Goal: Task Accomplishment & Management: Manage account settings

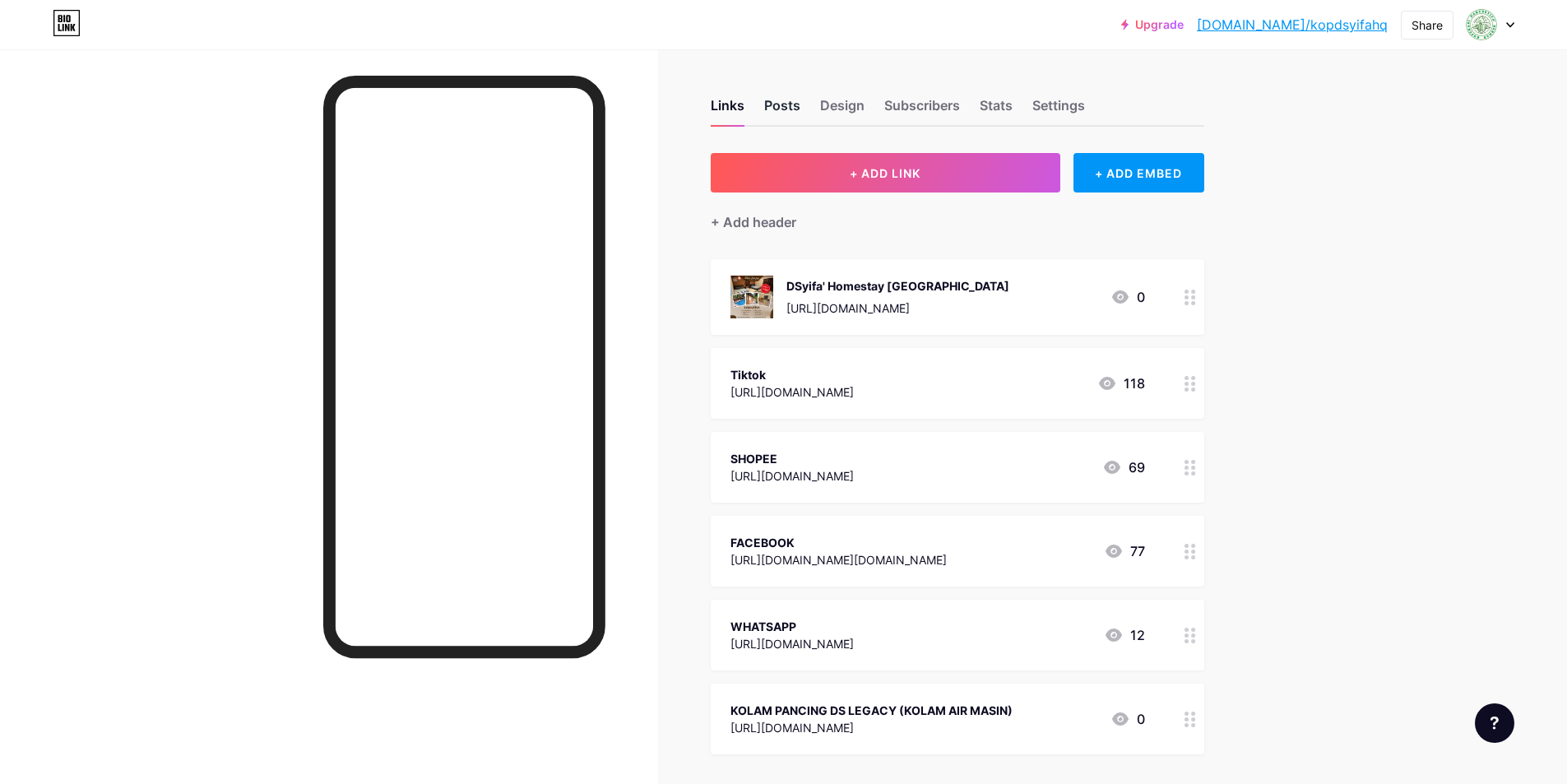
click at [775, 116] on div "Posts" at bounding box center [783, 111] width 36 height 30
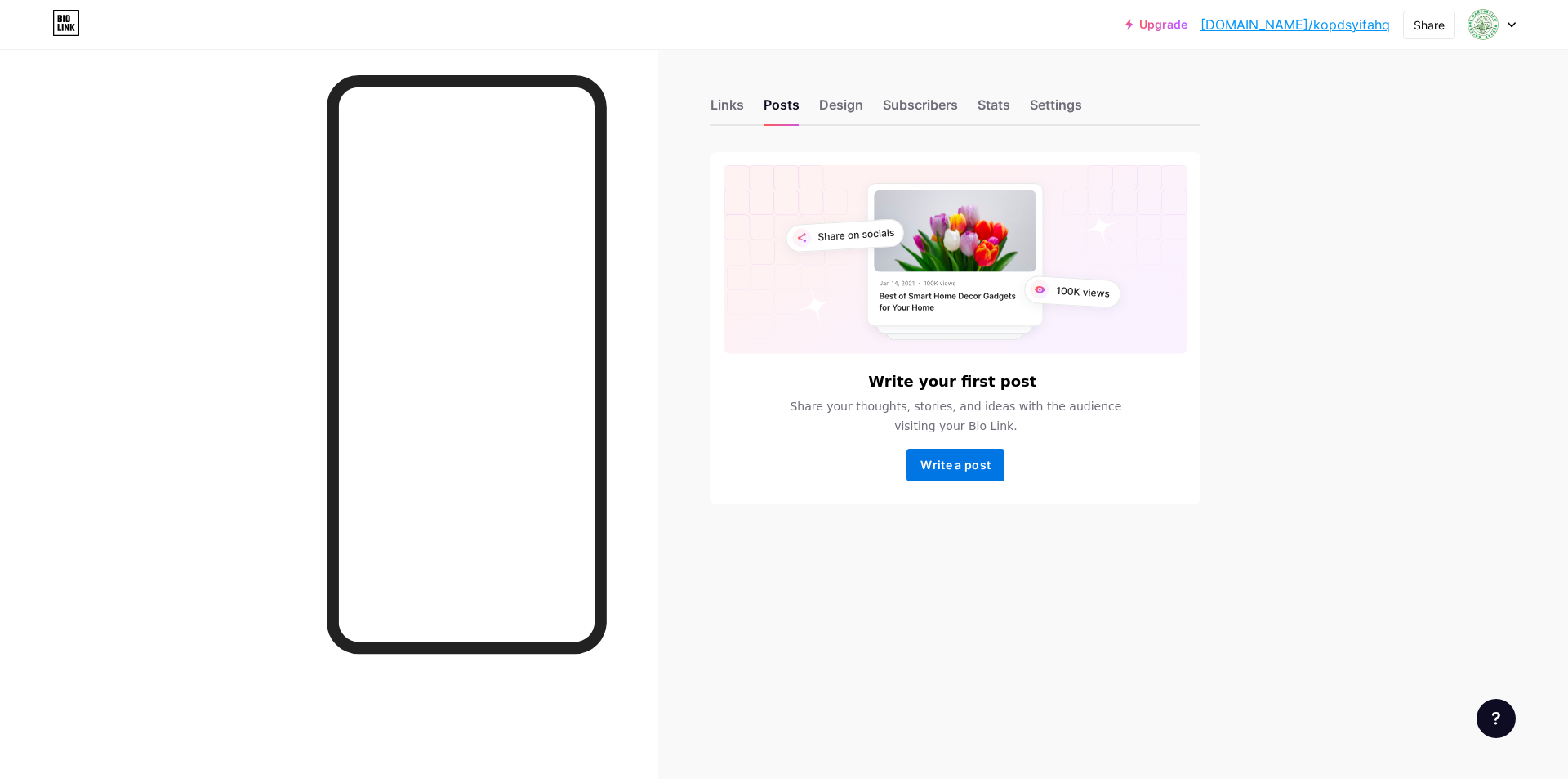
click at [939, 458] on span "Write a post" at bounding box center [955, 464] width 70 height 14
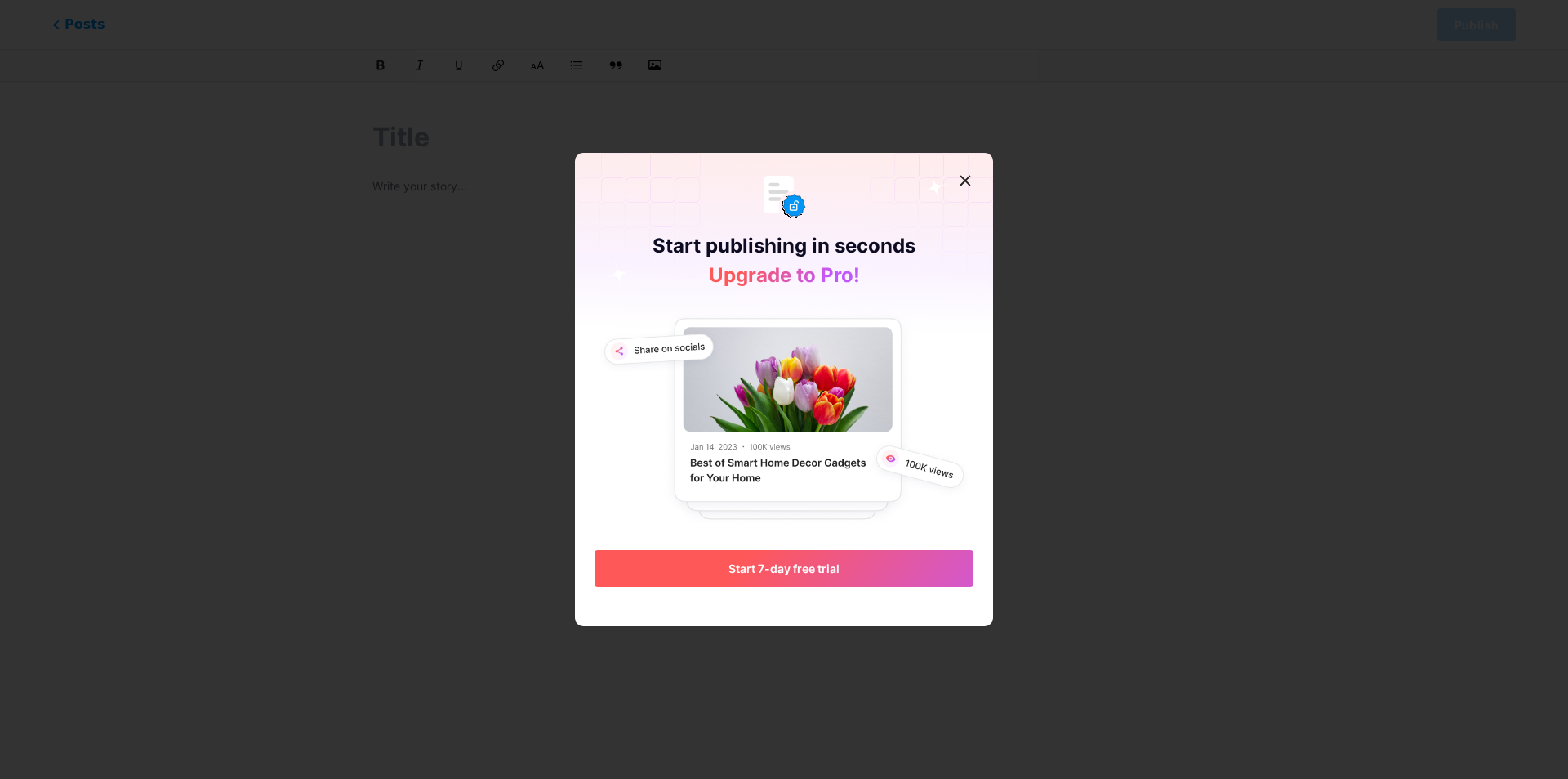
click at [820, 567] on span "Start 7-day free trial" at bounding box center [784, 569] width 111 height 14
click at [974, 184] on div at bounding box center [965, 181] width 30 height 30
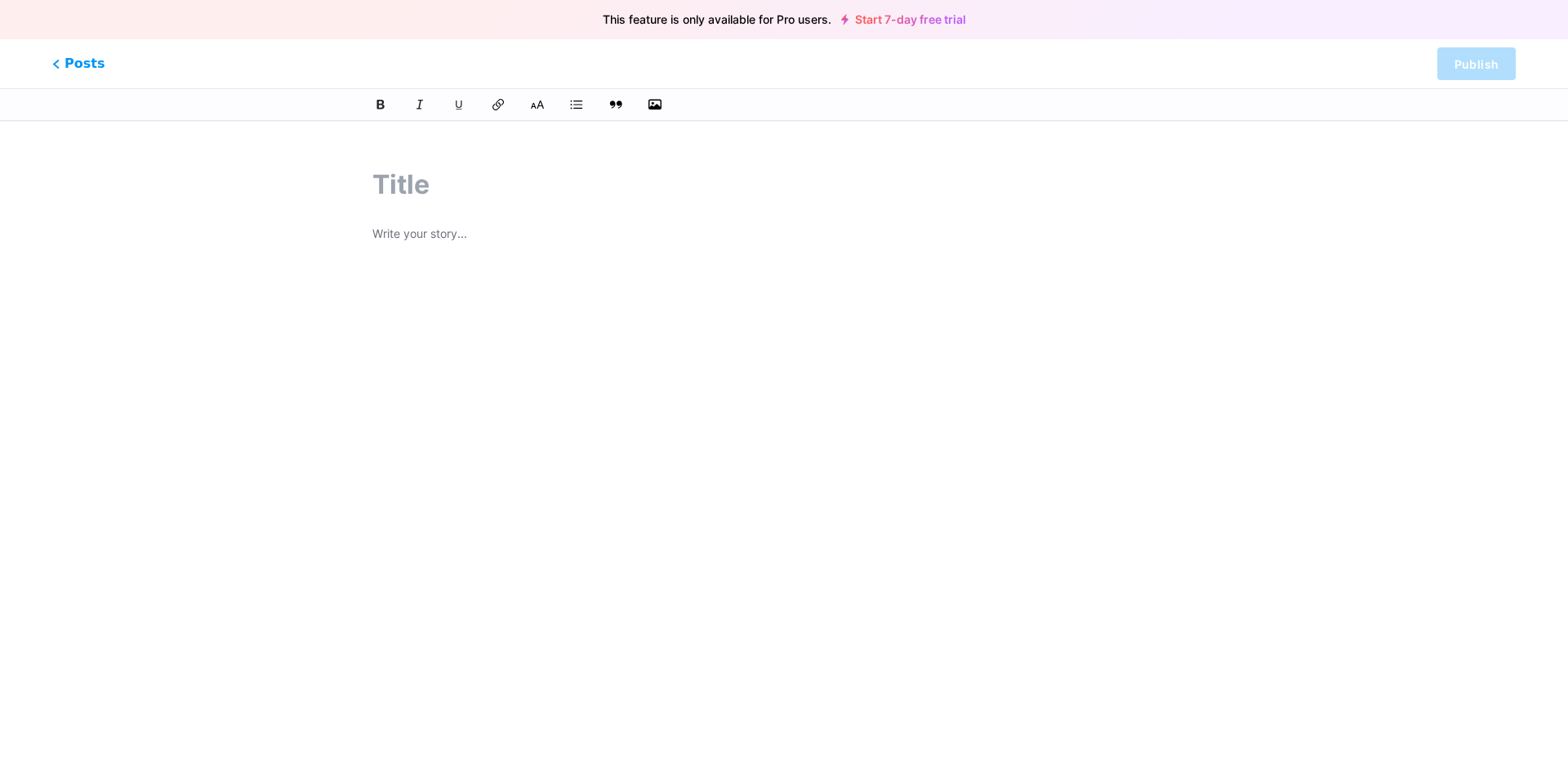
click at [395, 171] on input "text" at bounding box center [784, 185] width 823 height 40
click at [405, 231] on p at bounding box center [784, 235] width 823 height 23
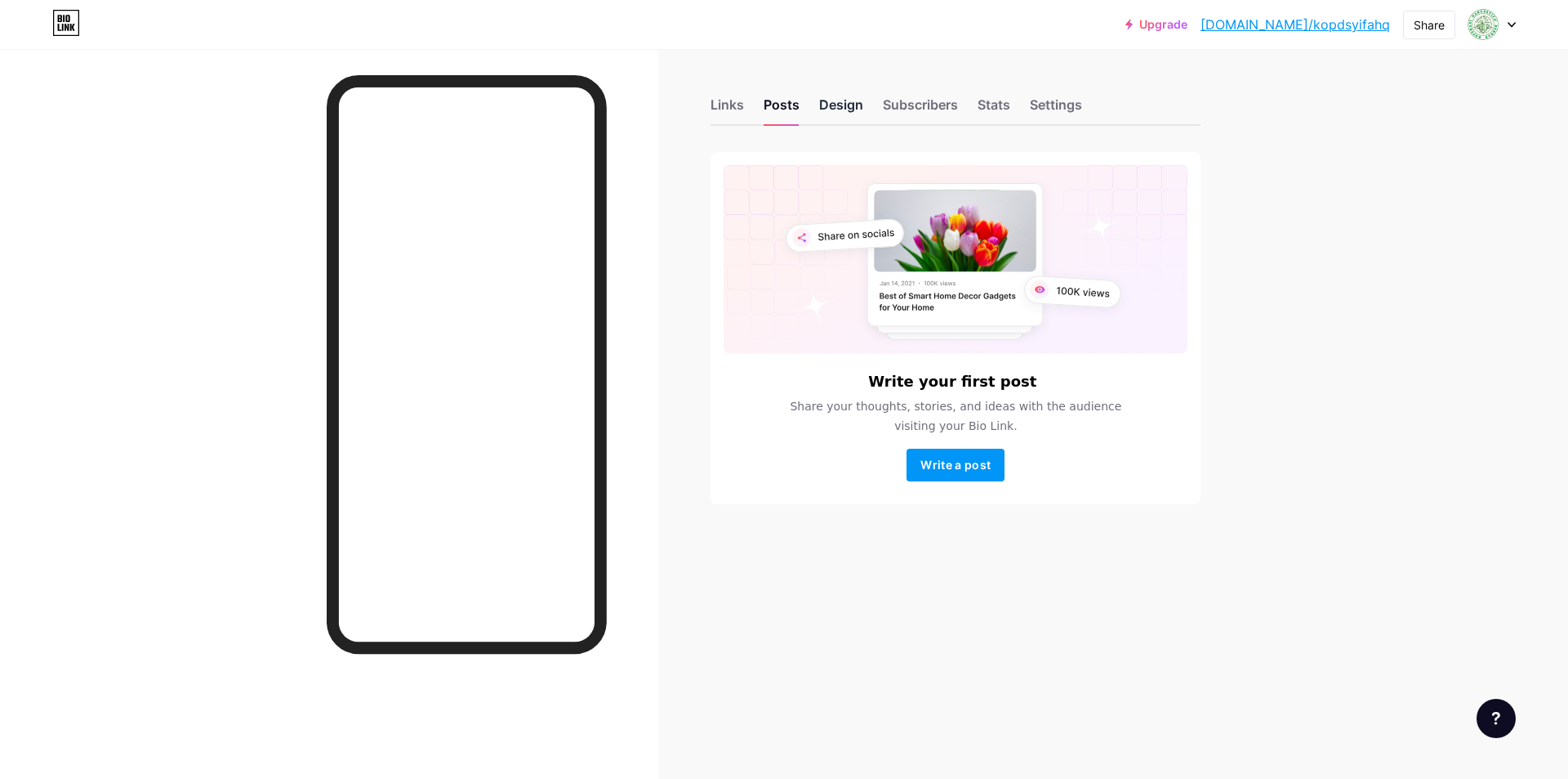
click at [861, 110] on div "Design" at bounding box center [841, 110] width 44 height 30
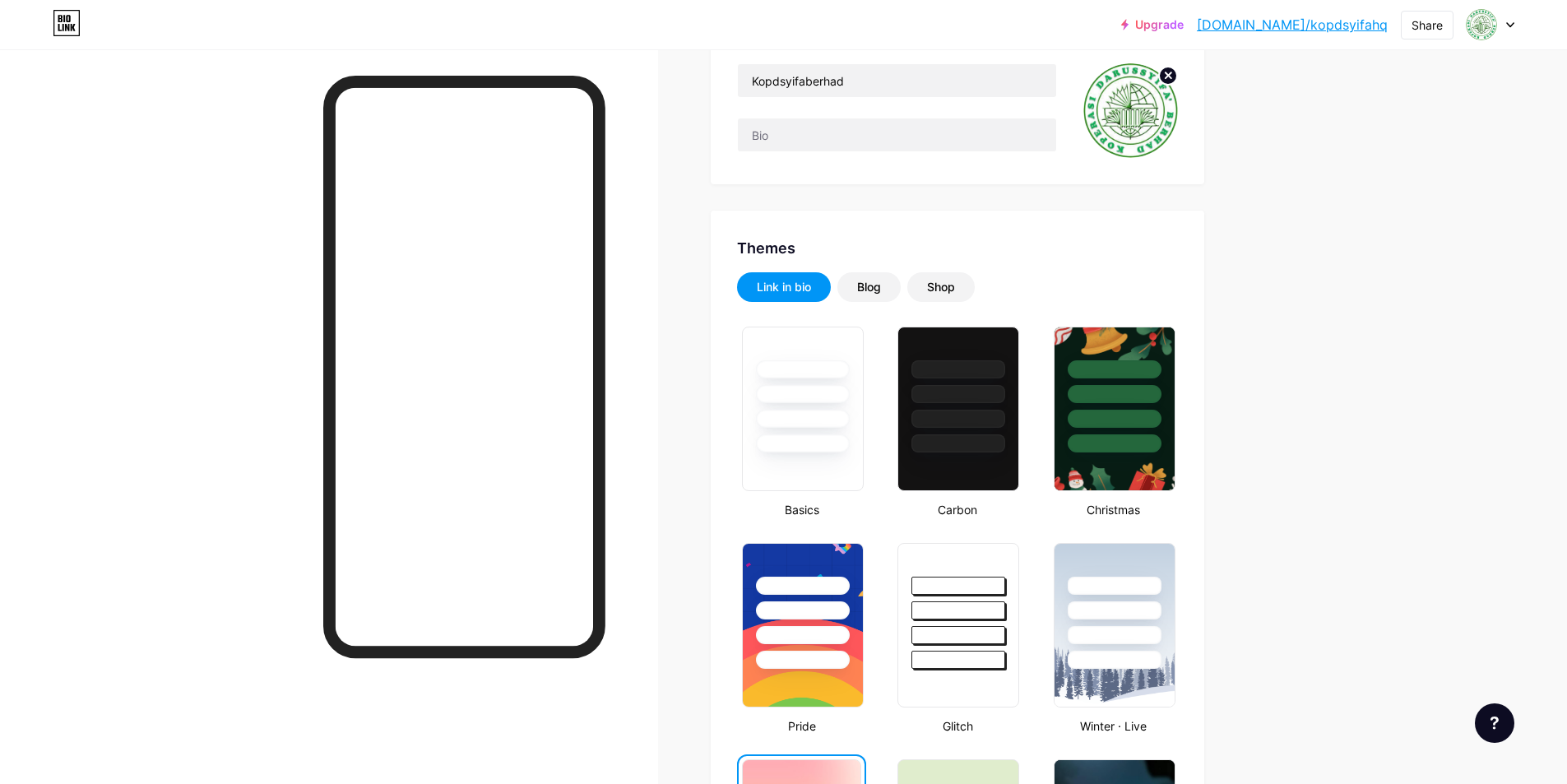
scroll to position [247, 0]
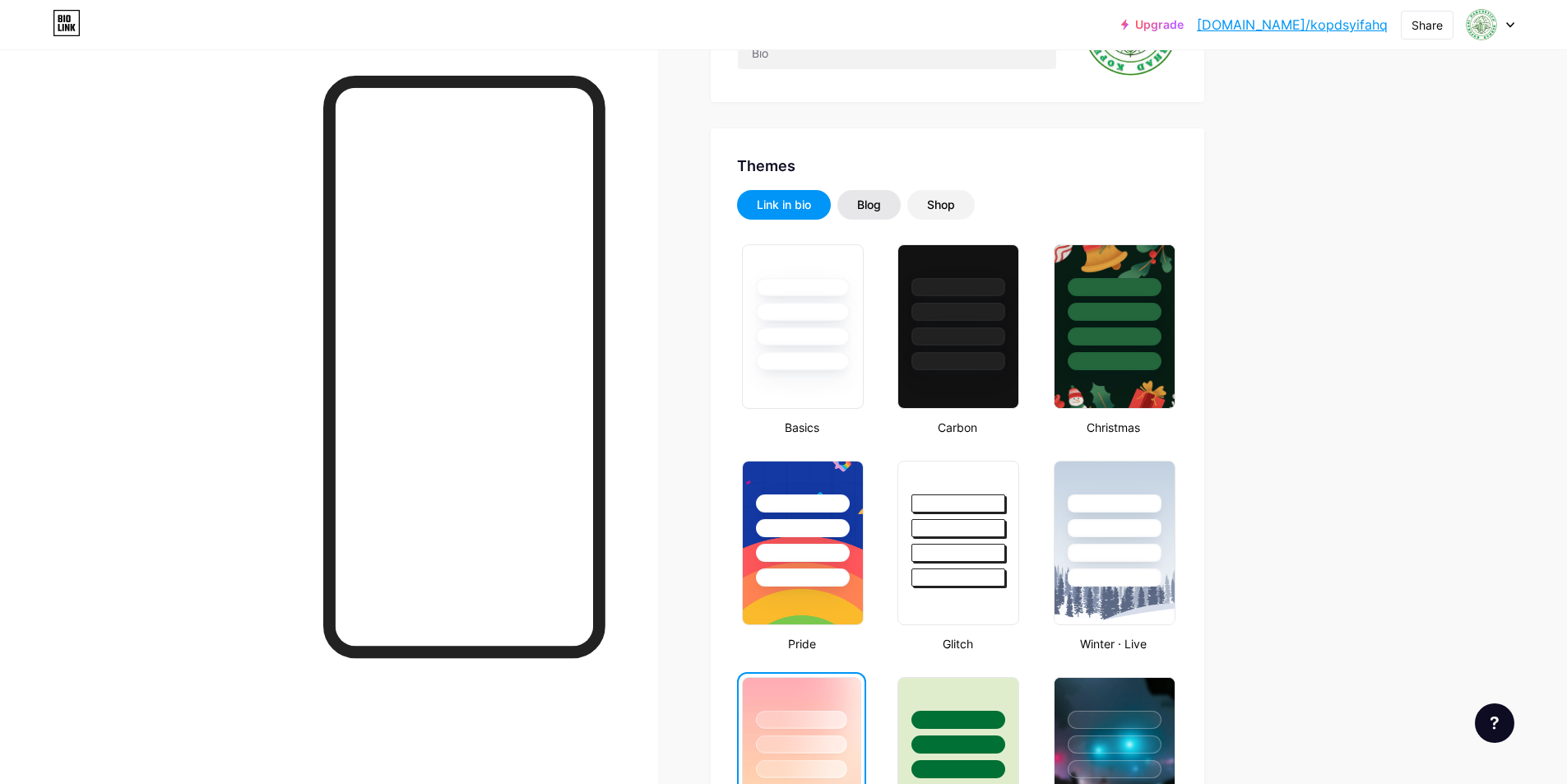
click at [874, 201] on div "Blog" at bounding box center [869, 205] width 24 height 16
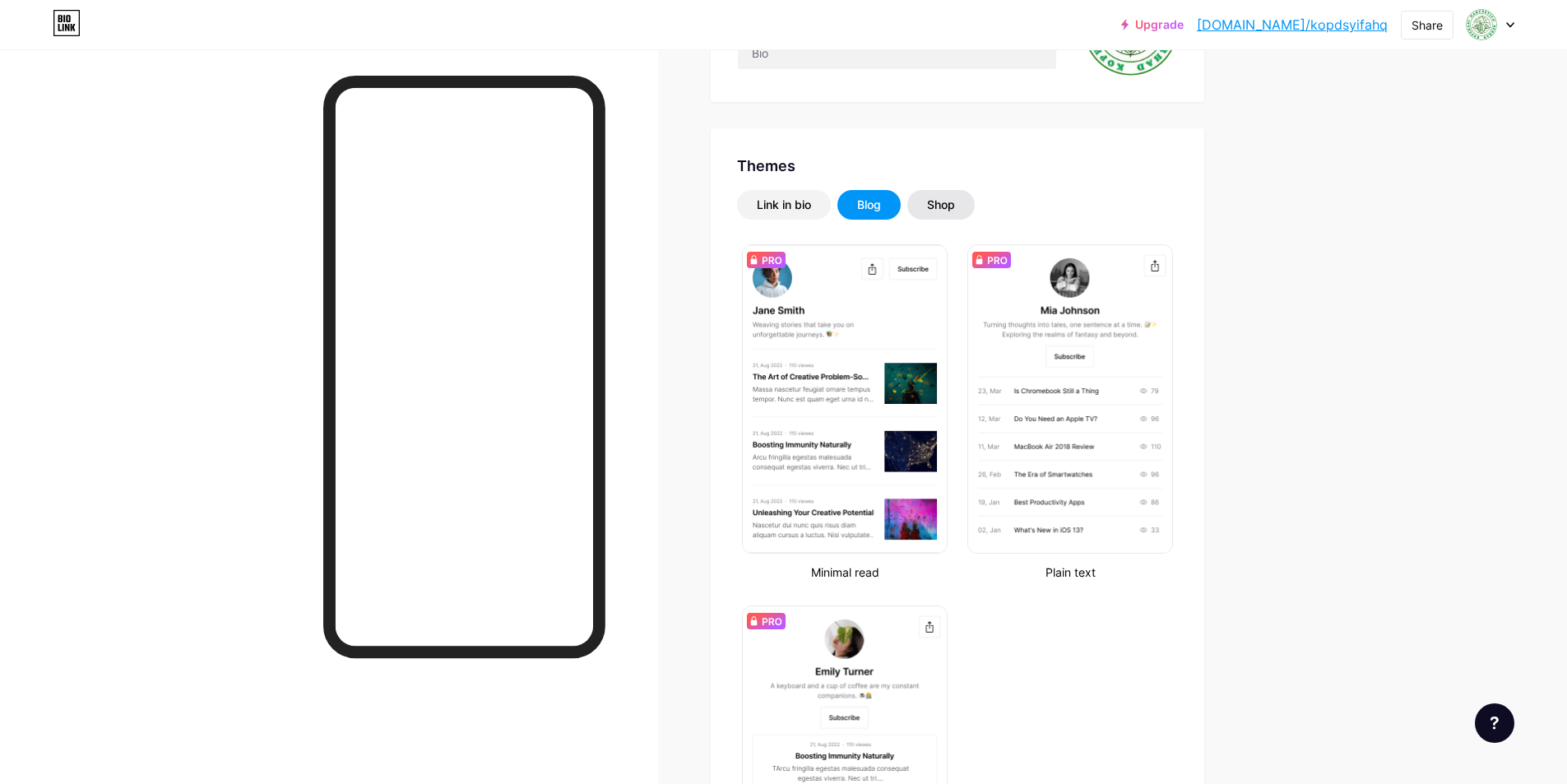
click at [957, 214] on div "Shop" at bounding box center [941, 205] width 68 height 30
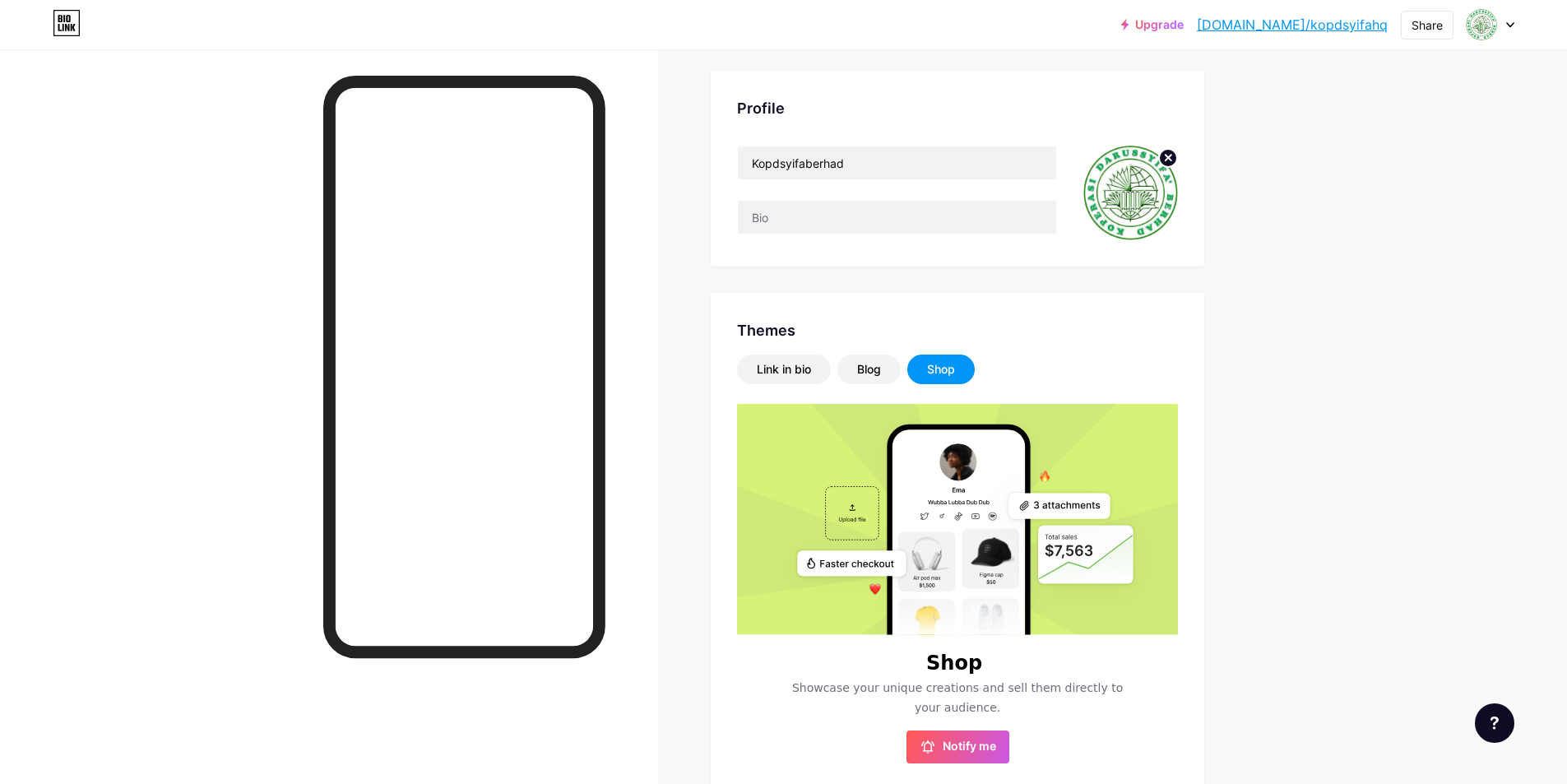
scroll to position [0, 0]
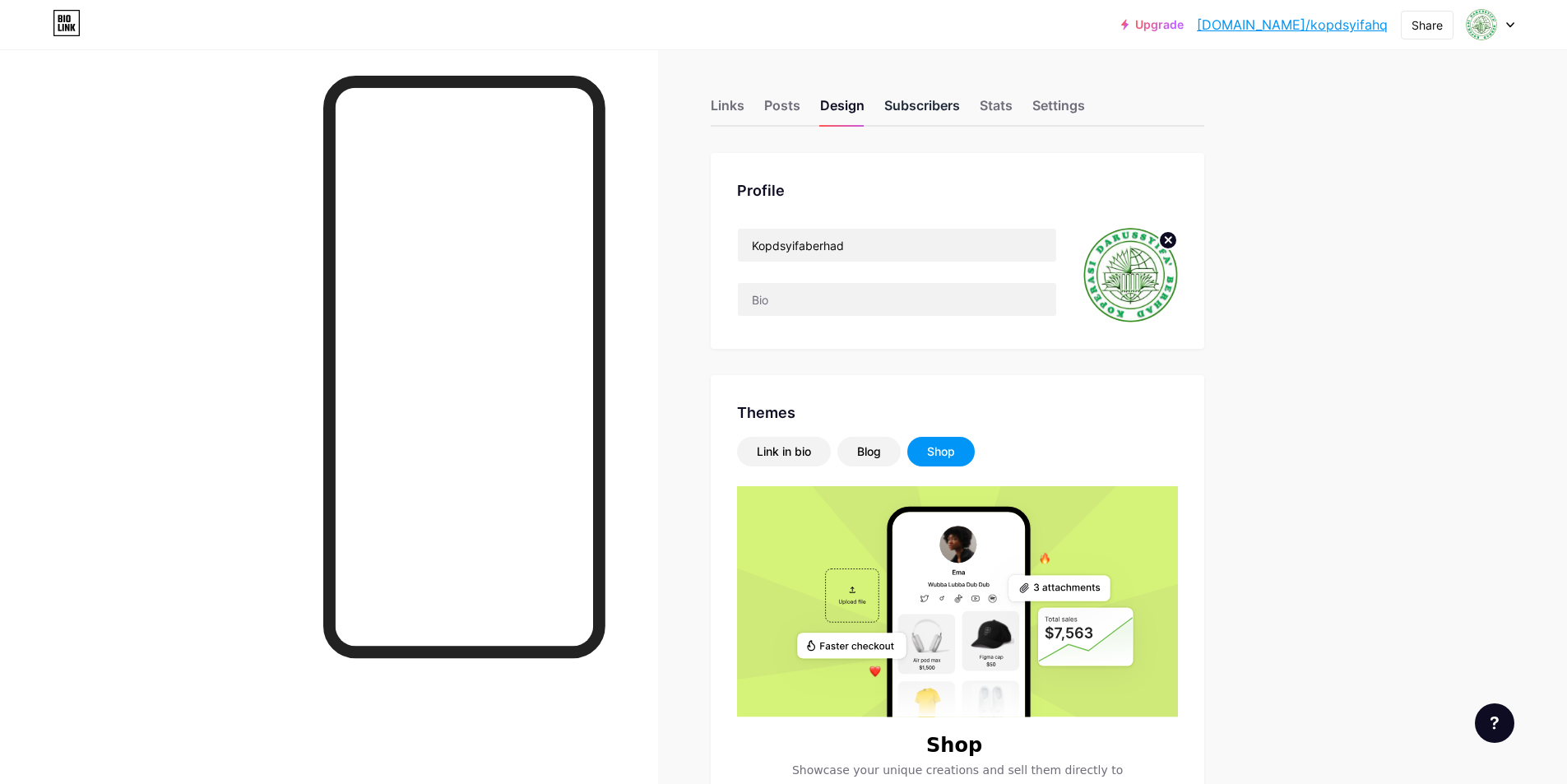
click at [939, 96] on div "Subscribers" at bounding box center [922, 111] width 76 height 30
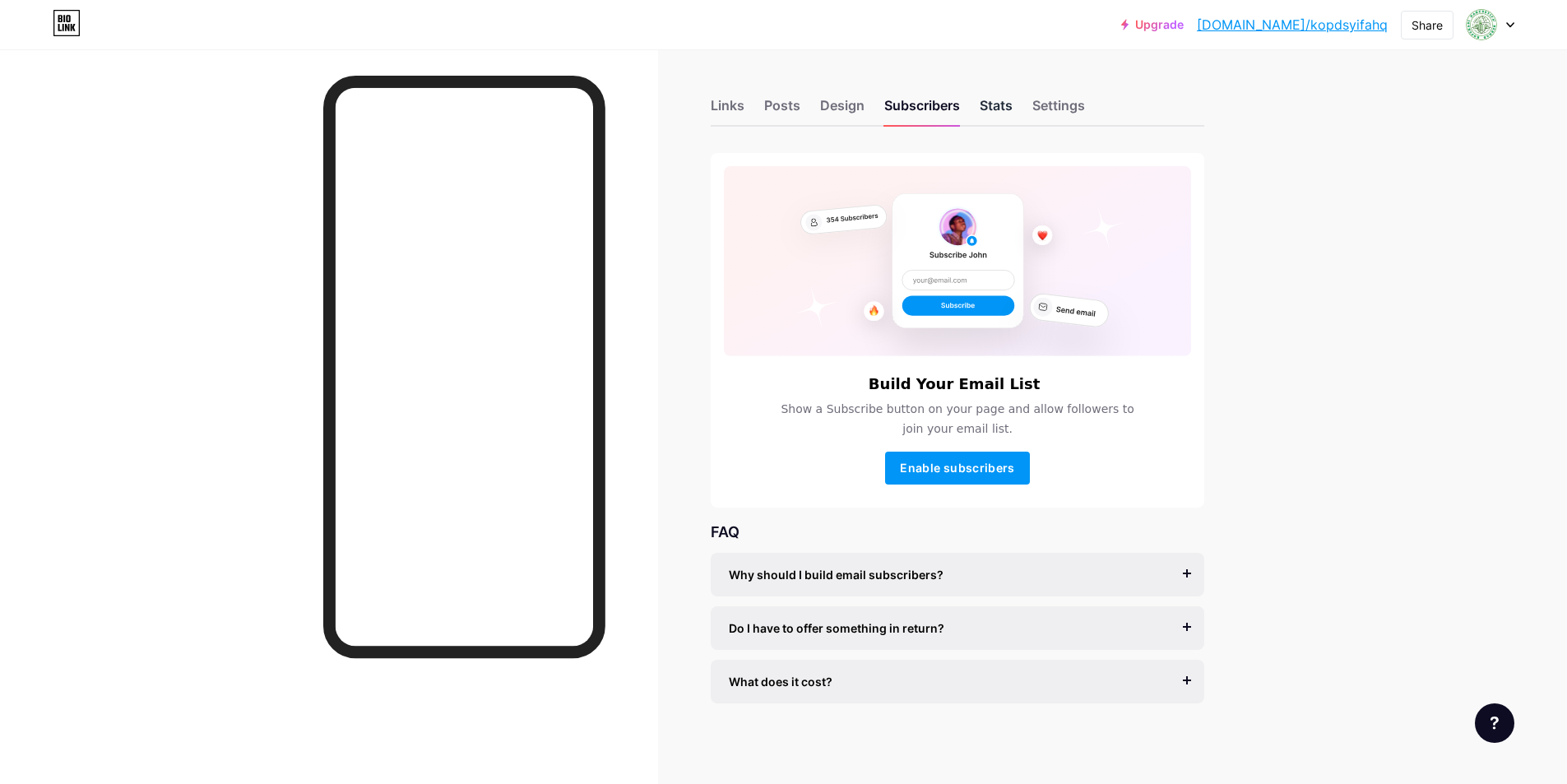
click at [1012, 112] on div "Stats" at bounding box center [996, 111] width 33 height 30
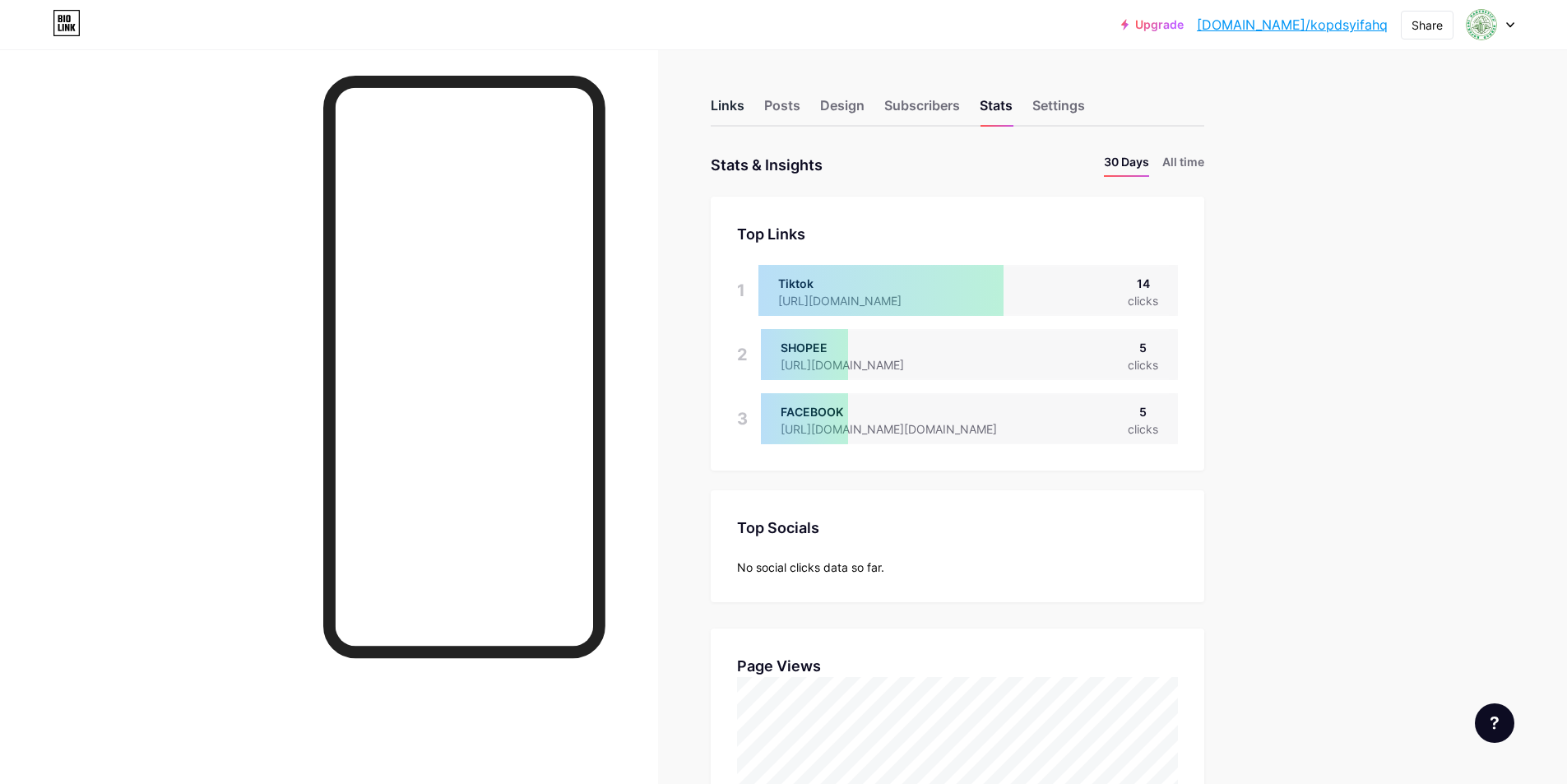
click at [741, 105] on div "Links" at bounding box center [728, 111] width 34 height 30
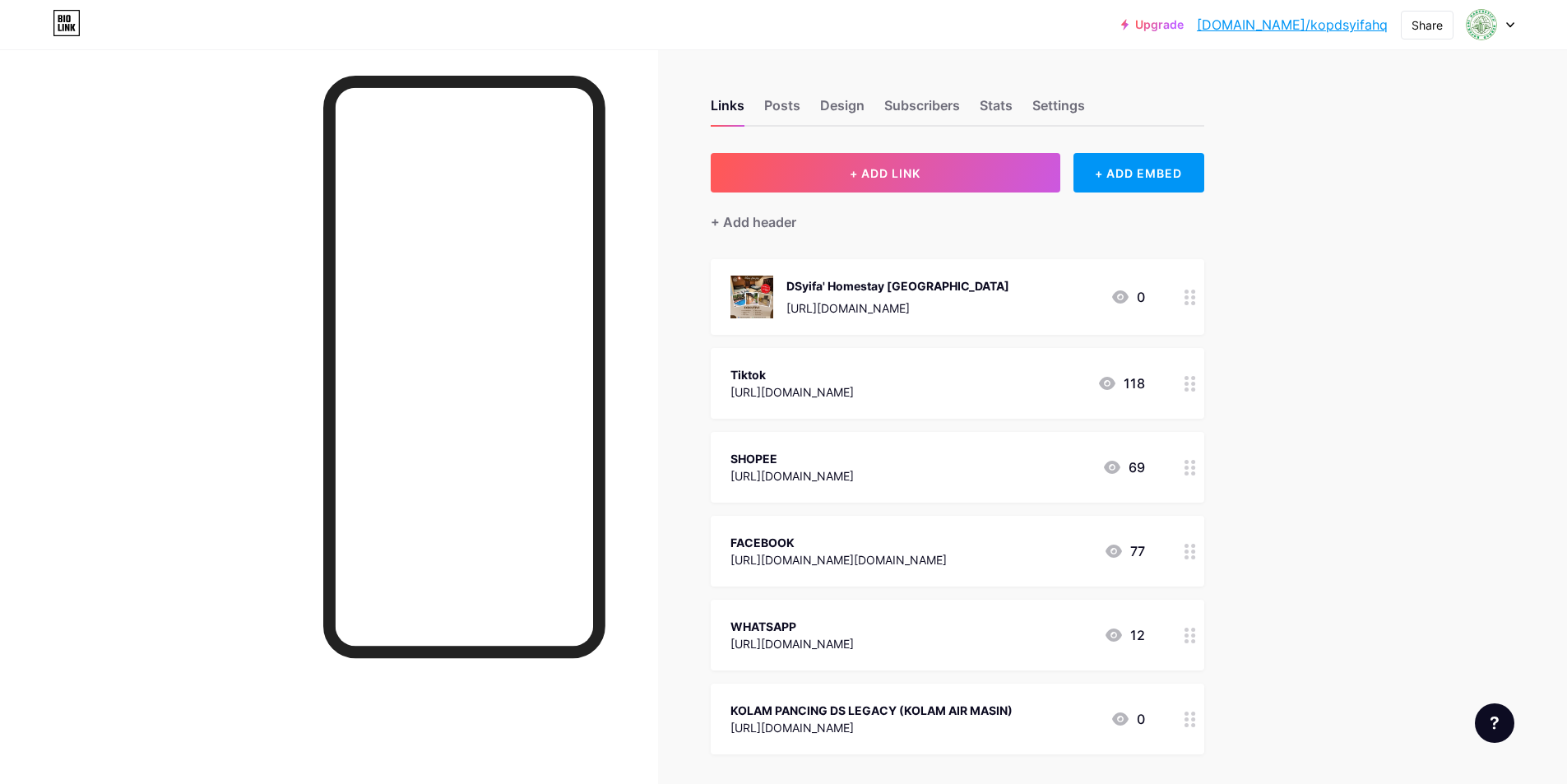
click at [1198, 726] on div at bounding box center [1190, 718] width 28 height 71
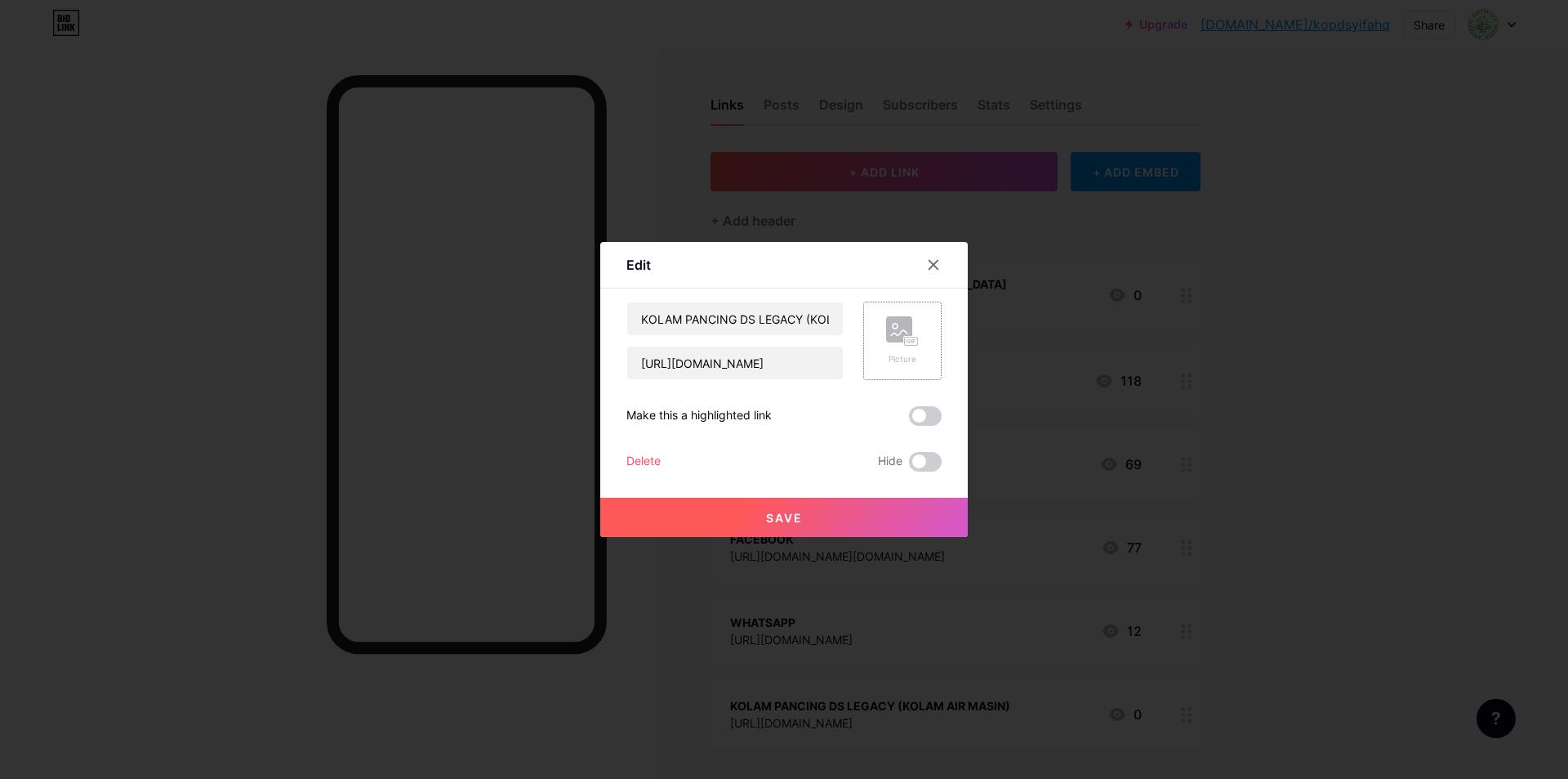
click at [886, 342] on icon at bounding box center [902, 331] width 33 height 30
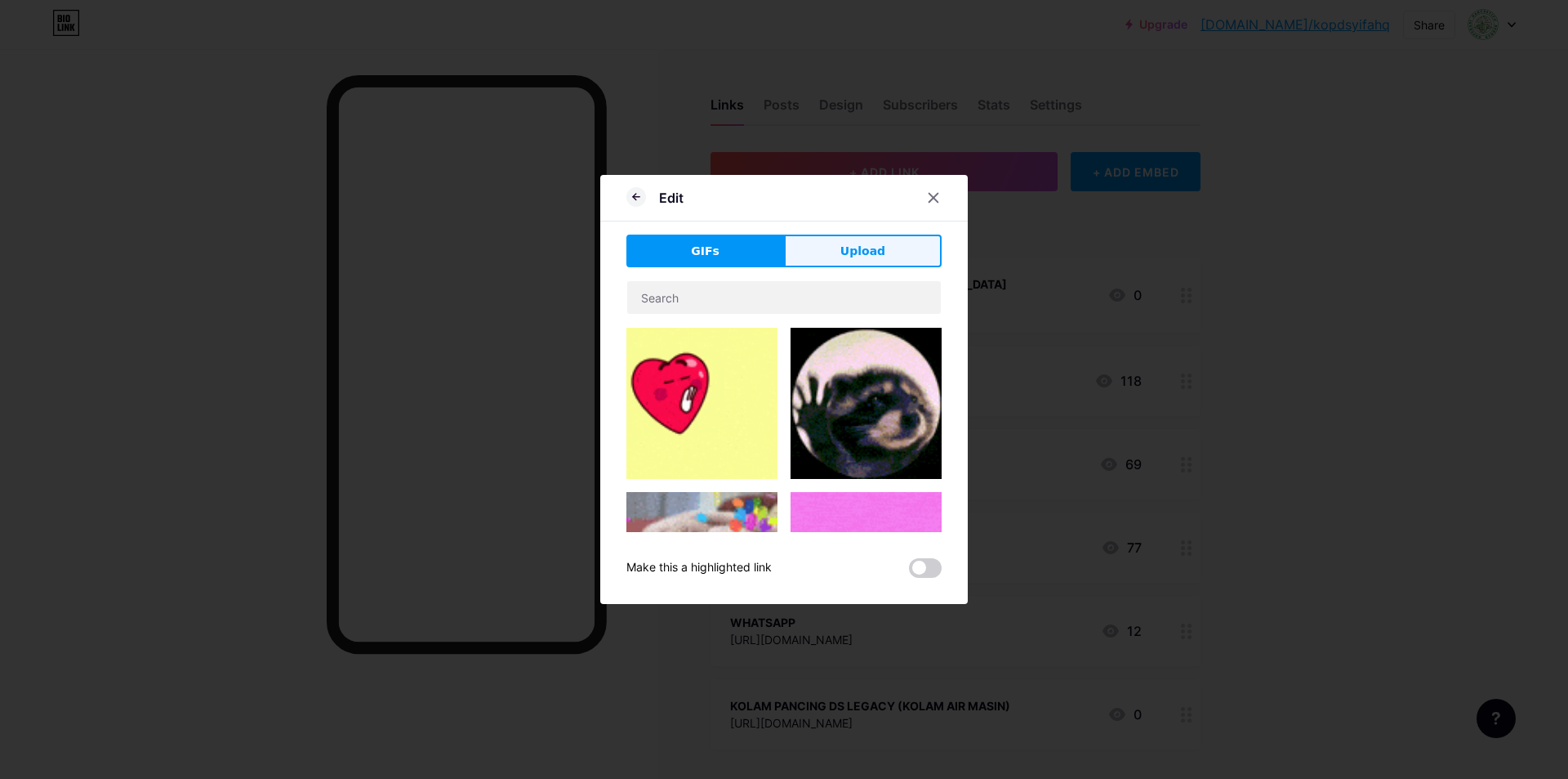
click at [839, 252] on button "Upload" at bounding box center [862, 250] width 158 height 33
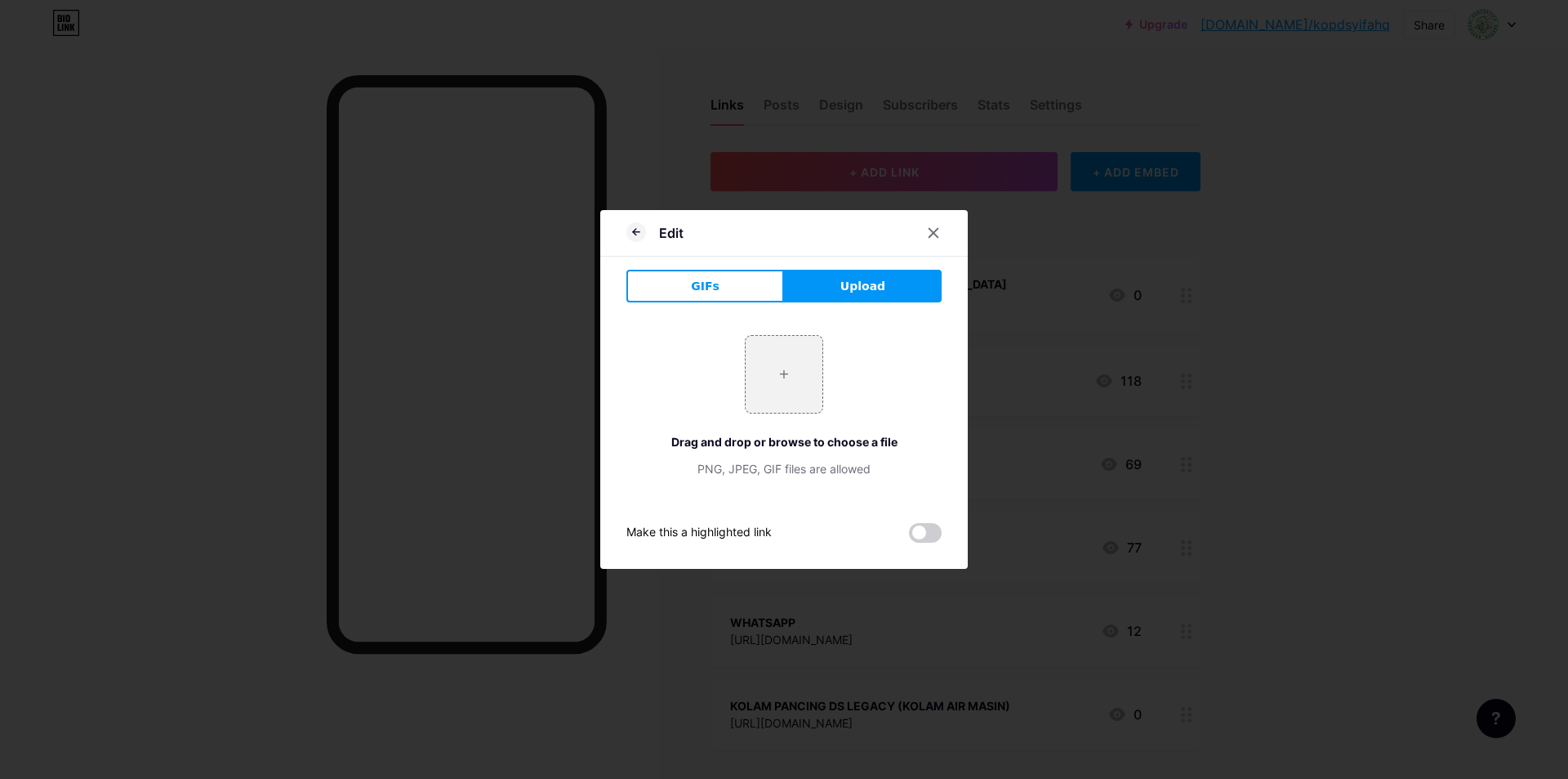
click at [820, 285] on button "Upload" at bounding box center [862, 286] width 158 height 33
click at [768, 400] on input "file" at bounding box center [784, 373] width 76 height 76
type input "C:\fakepath\6f2e4b05-4b71-4996-98fa-90e4b7248b9b.jpeg"
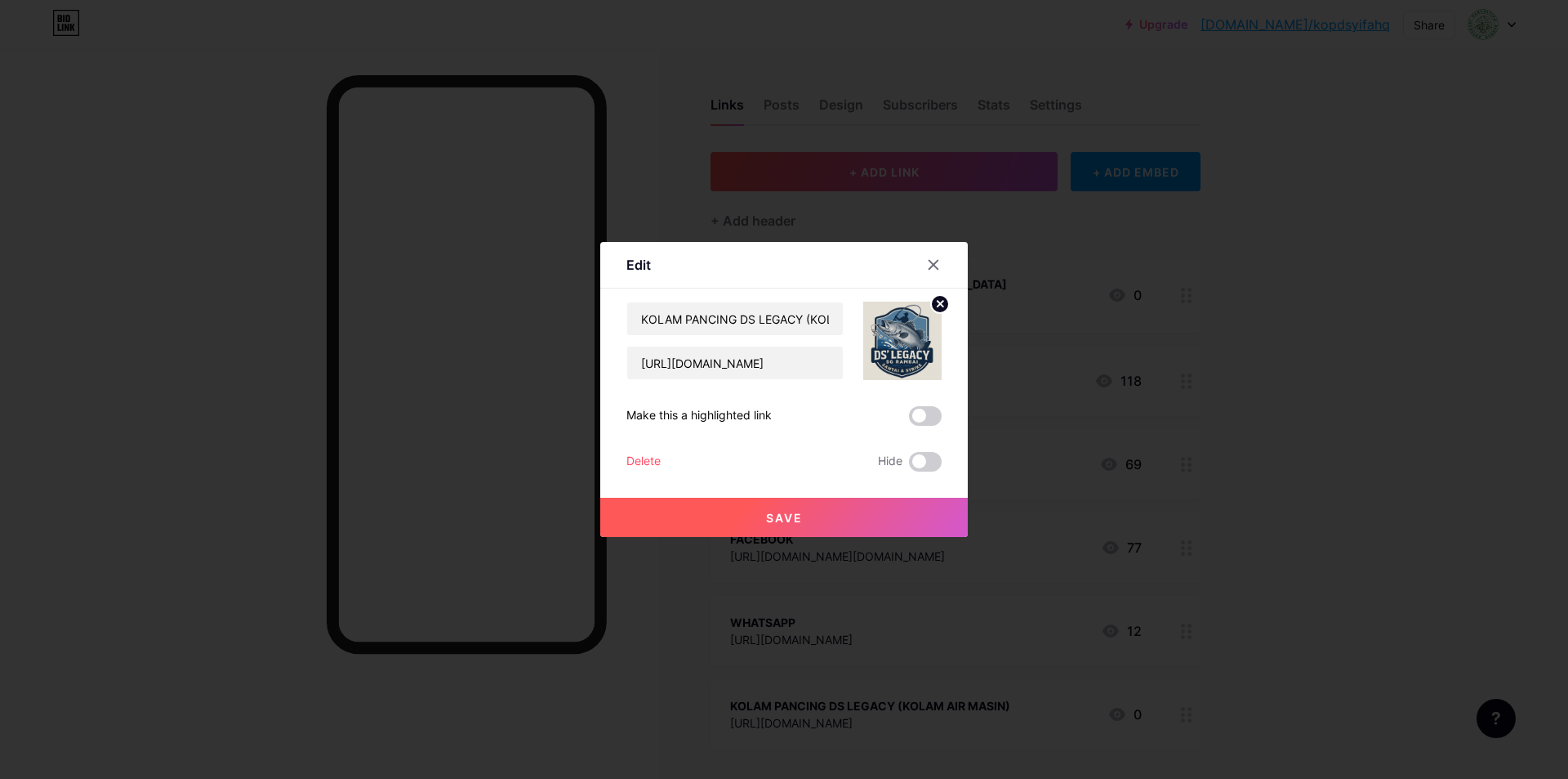
click at [779, 517] on span "Save" at bounding box center [784, 518] width 37 height 14
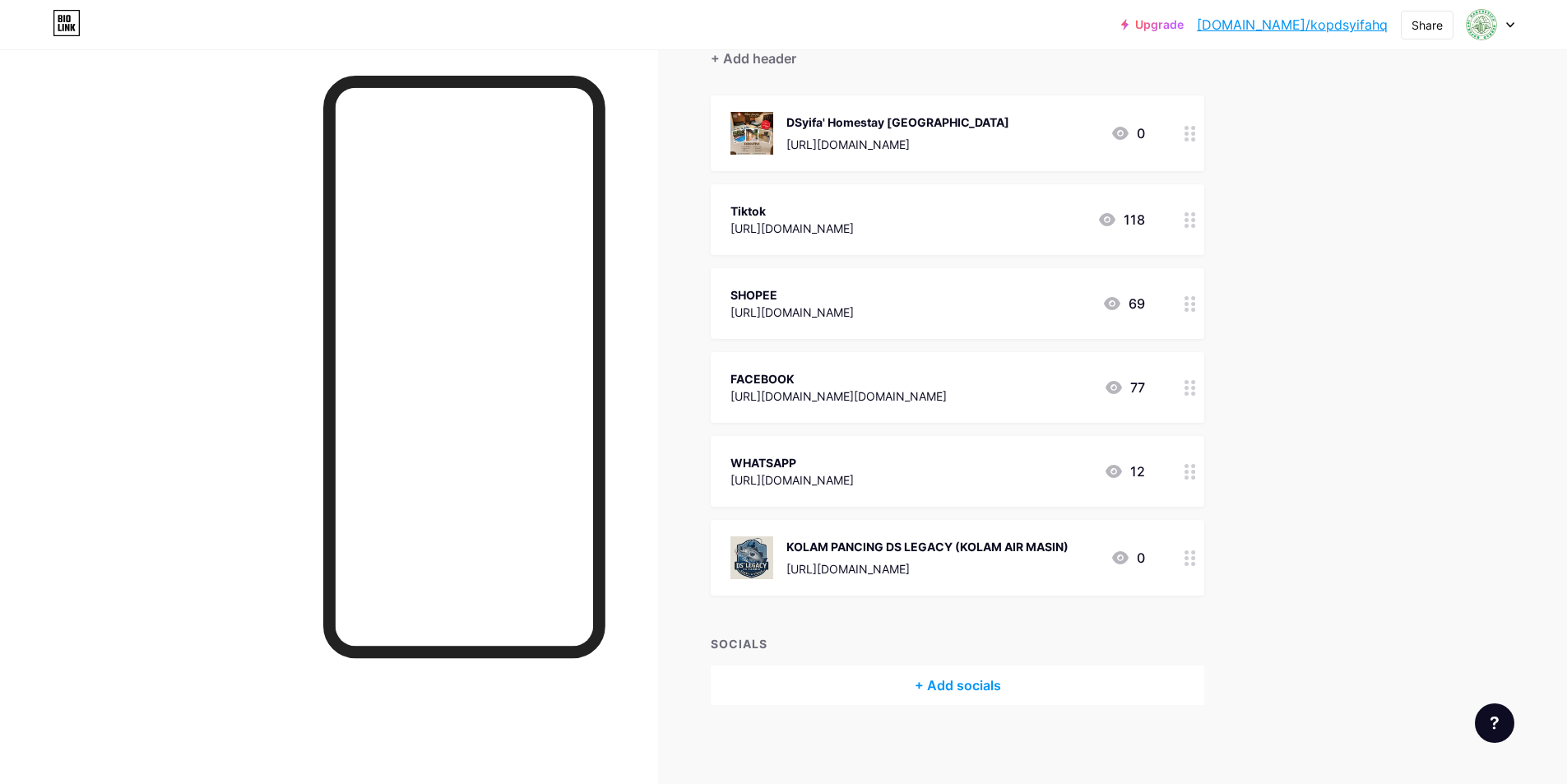
scroll to position [165, 0]
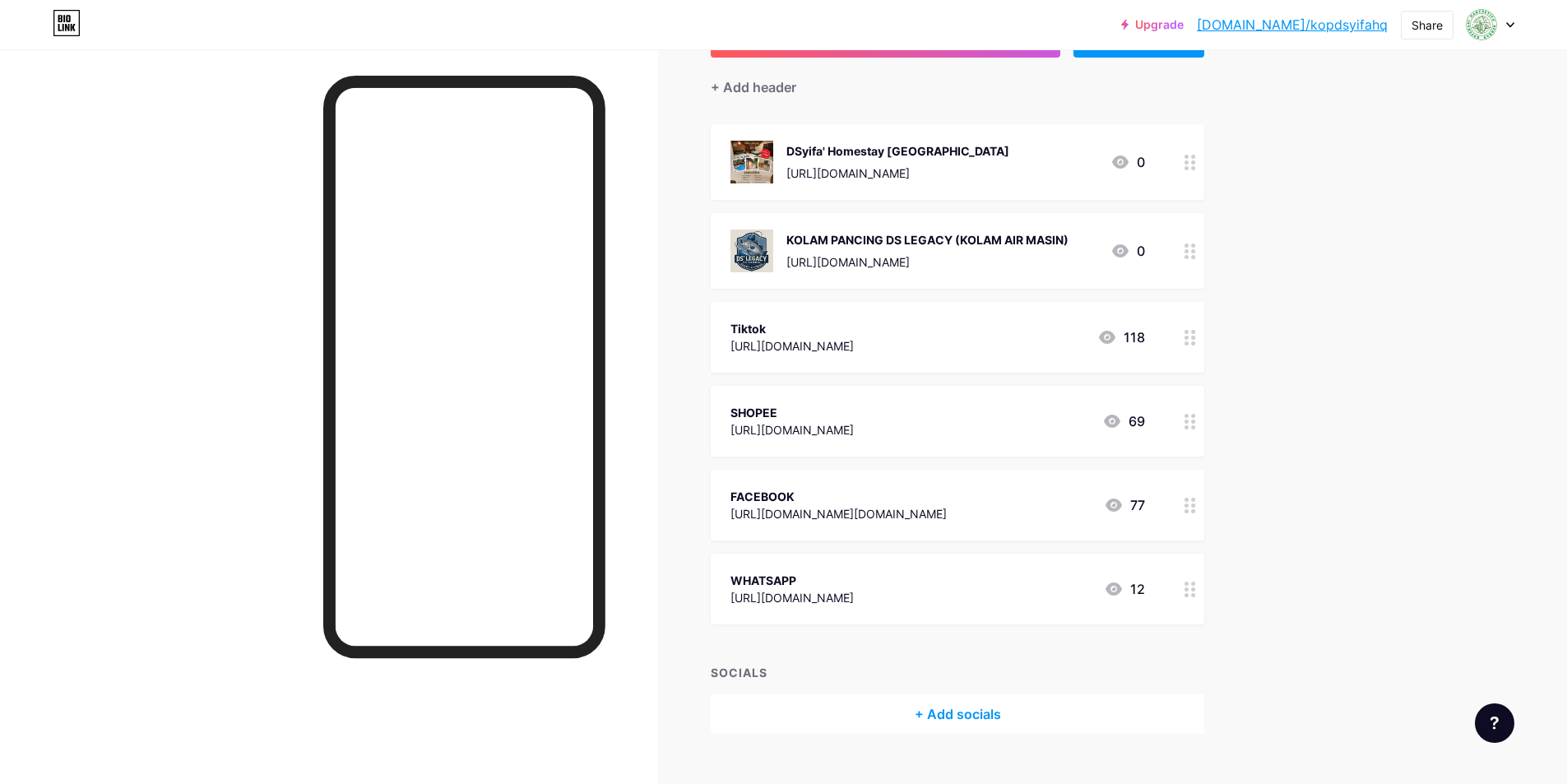
scroll to position [165, 0]
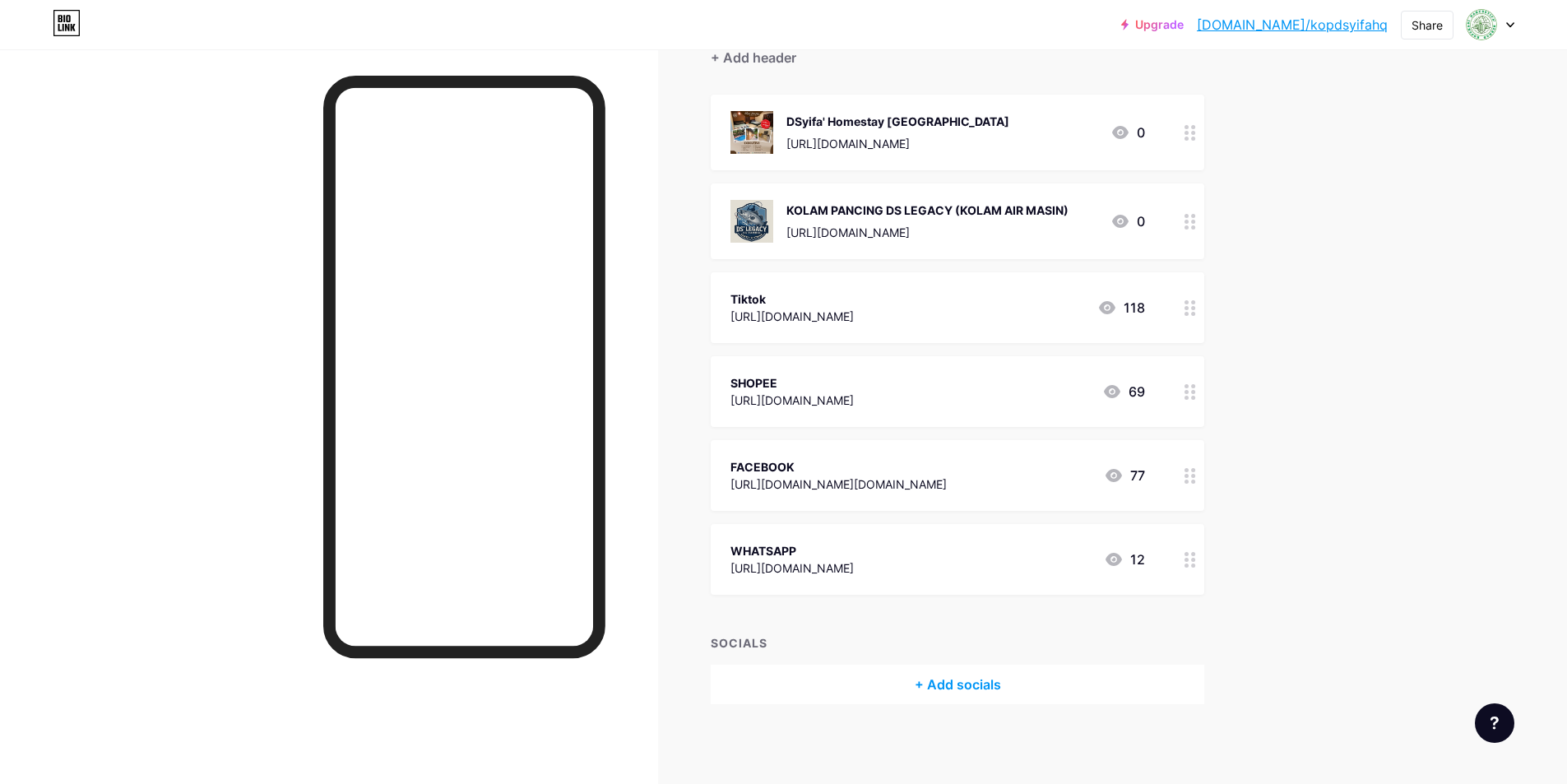
click at [1122, 215] on icon at bounding box center [1120, 221] width 16 height 13
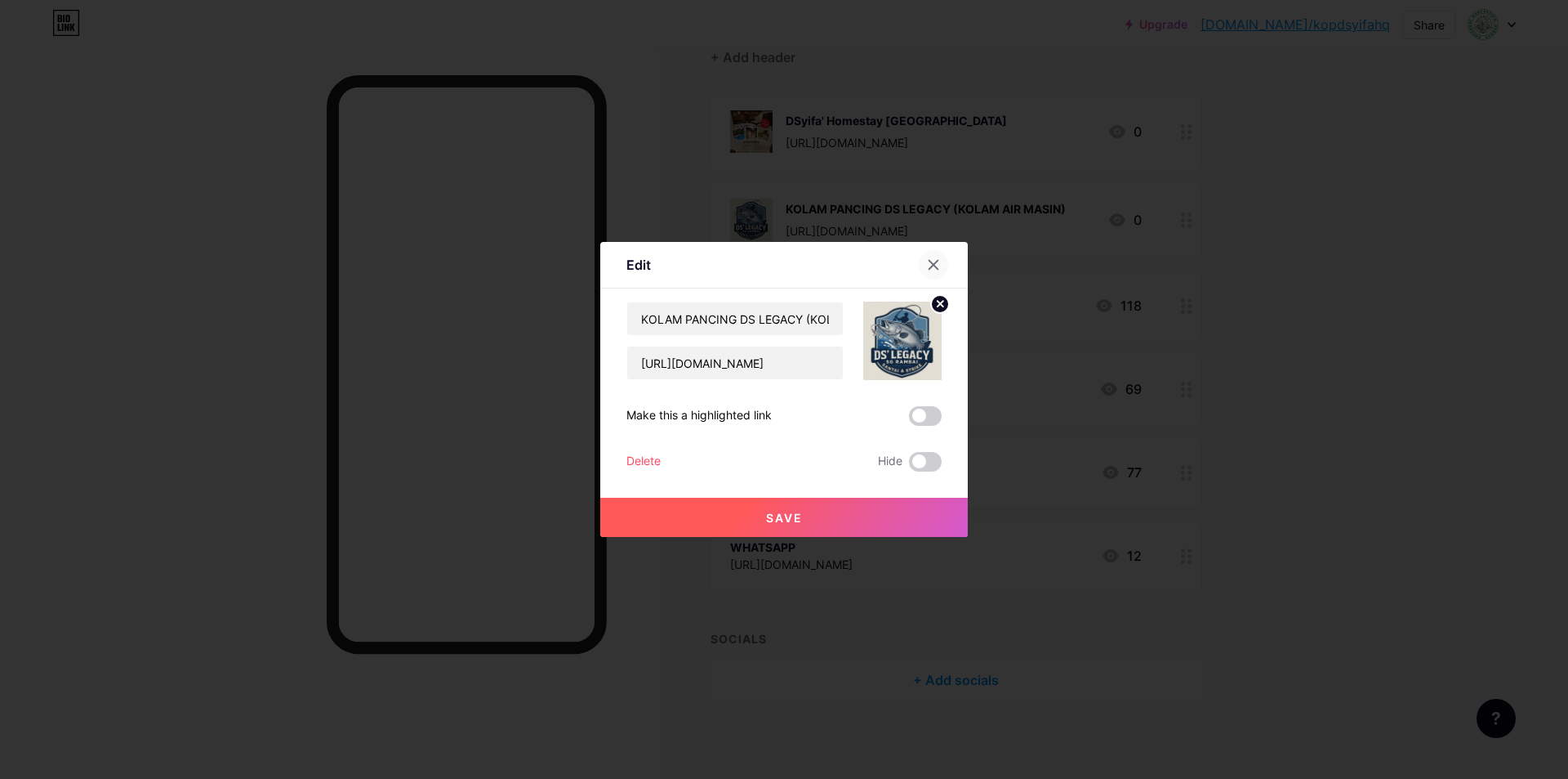
click at [934, 266] on icon at bounding box center [933, 265] width 9 height 9
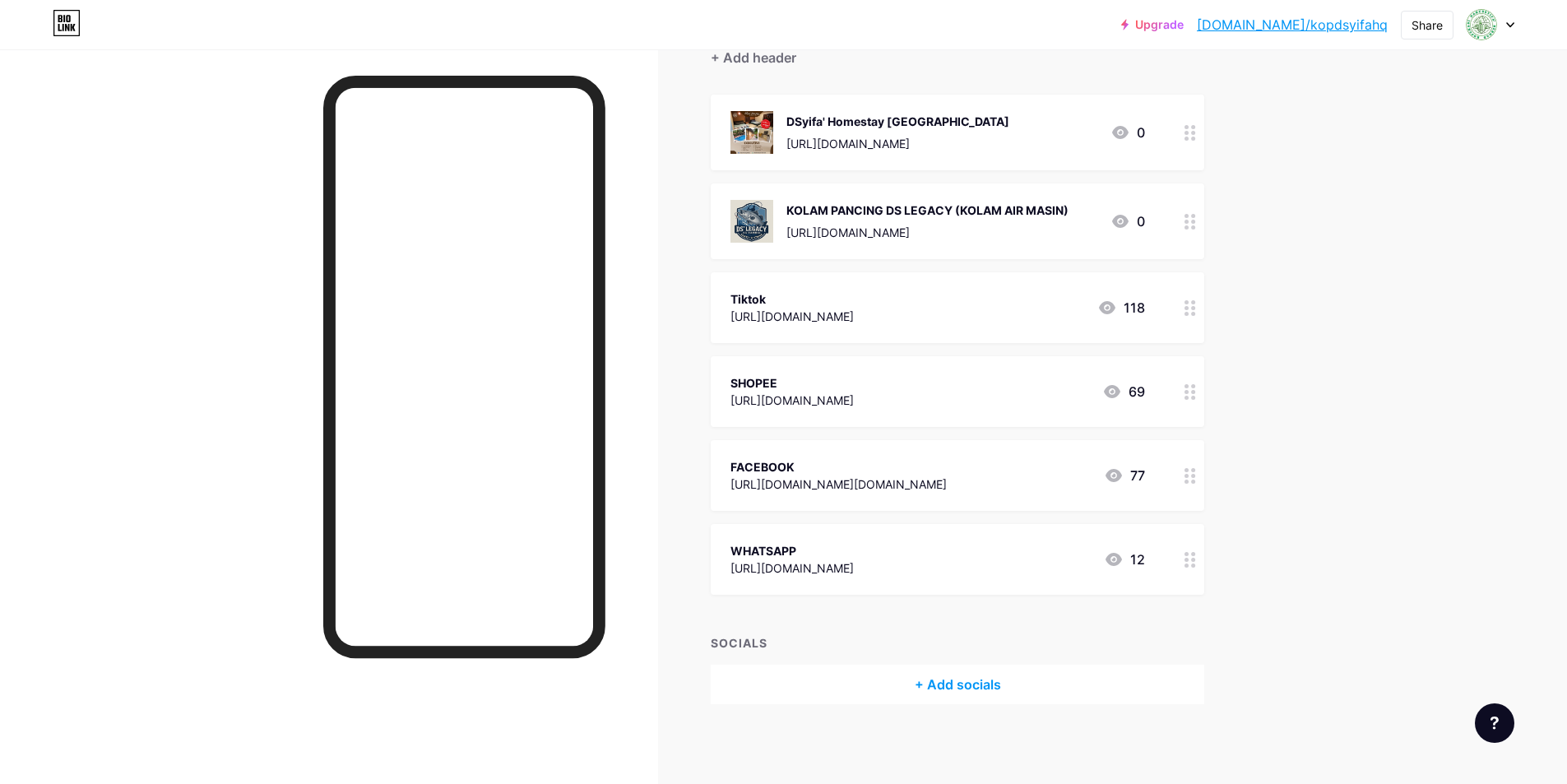
scroll to position [166, 0]
click at [882, 227] on div "[URL][DOMAIN_NAME]" at bounding box center [927, 230] width 282 height 17
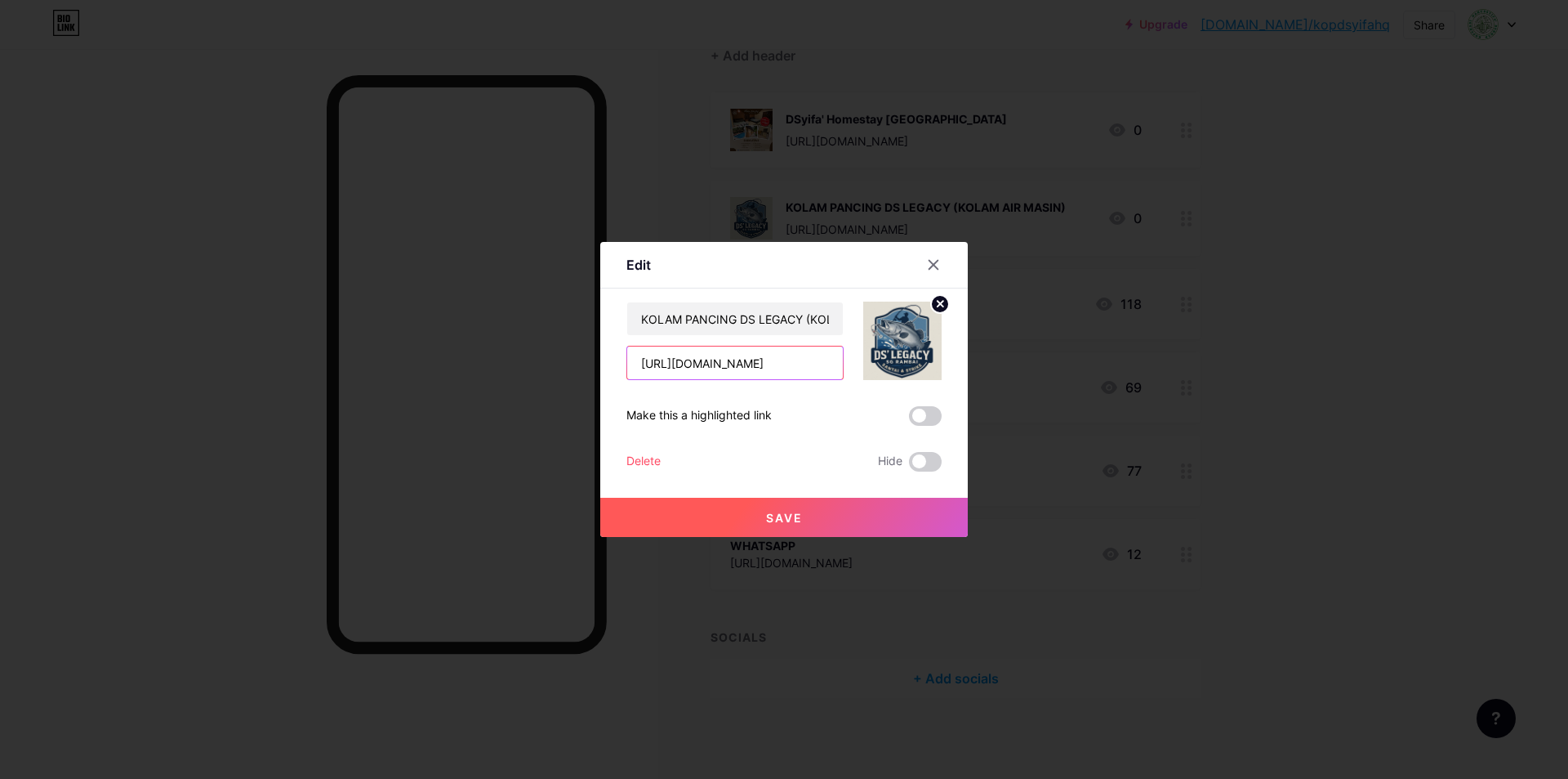
click at [731, 359] on input "[URL][DOMAIN_NAME]" at bounding box center [734, 362] width 215 height 33
click at [930, 268] on icon at bounding box center [933, 265] width 9 height 9
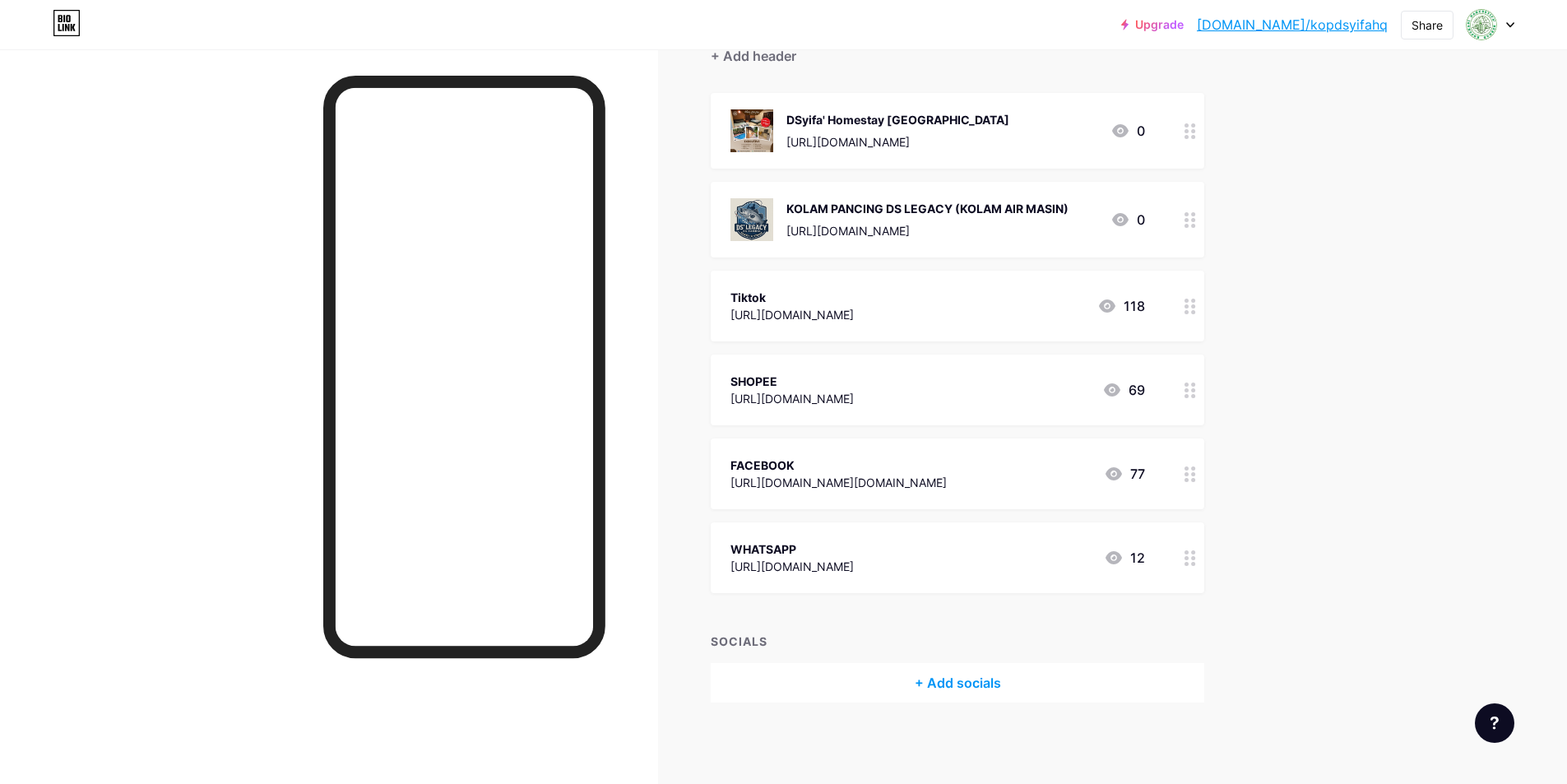
click at [638, 359] on div at bounding box center [329, 440] width 659 height 784
click at [835, 299] on div "Tiktok" at bounding box center [791, 297] width 123 height 17
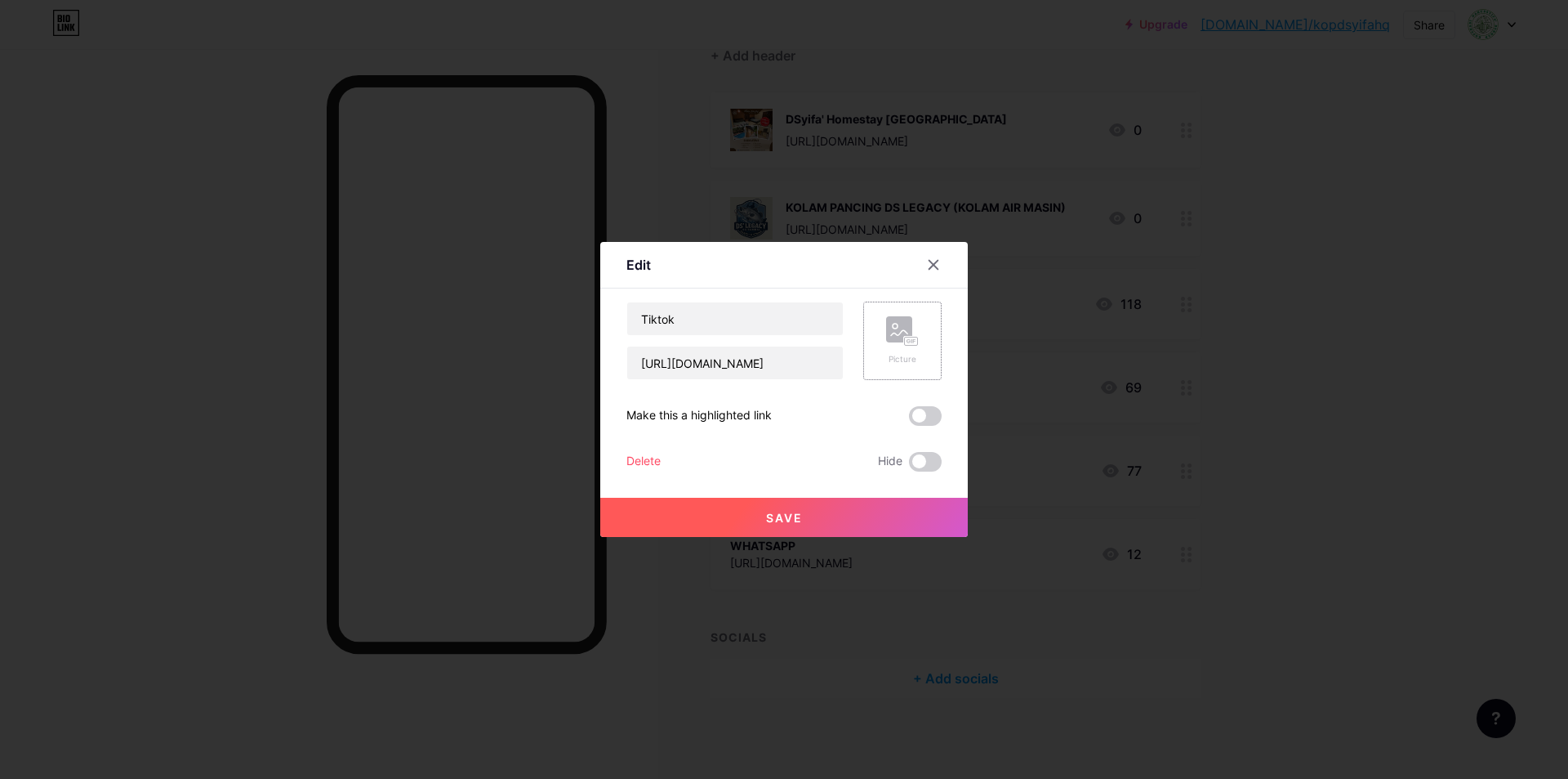
click at [907, 335] on rect at bounding box center [899, 329] width 26 height 26
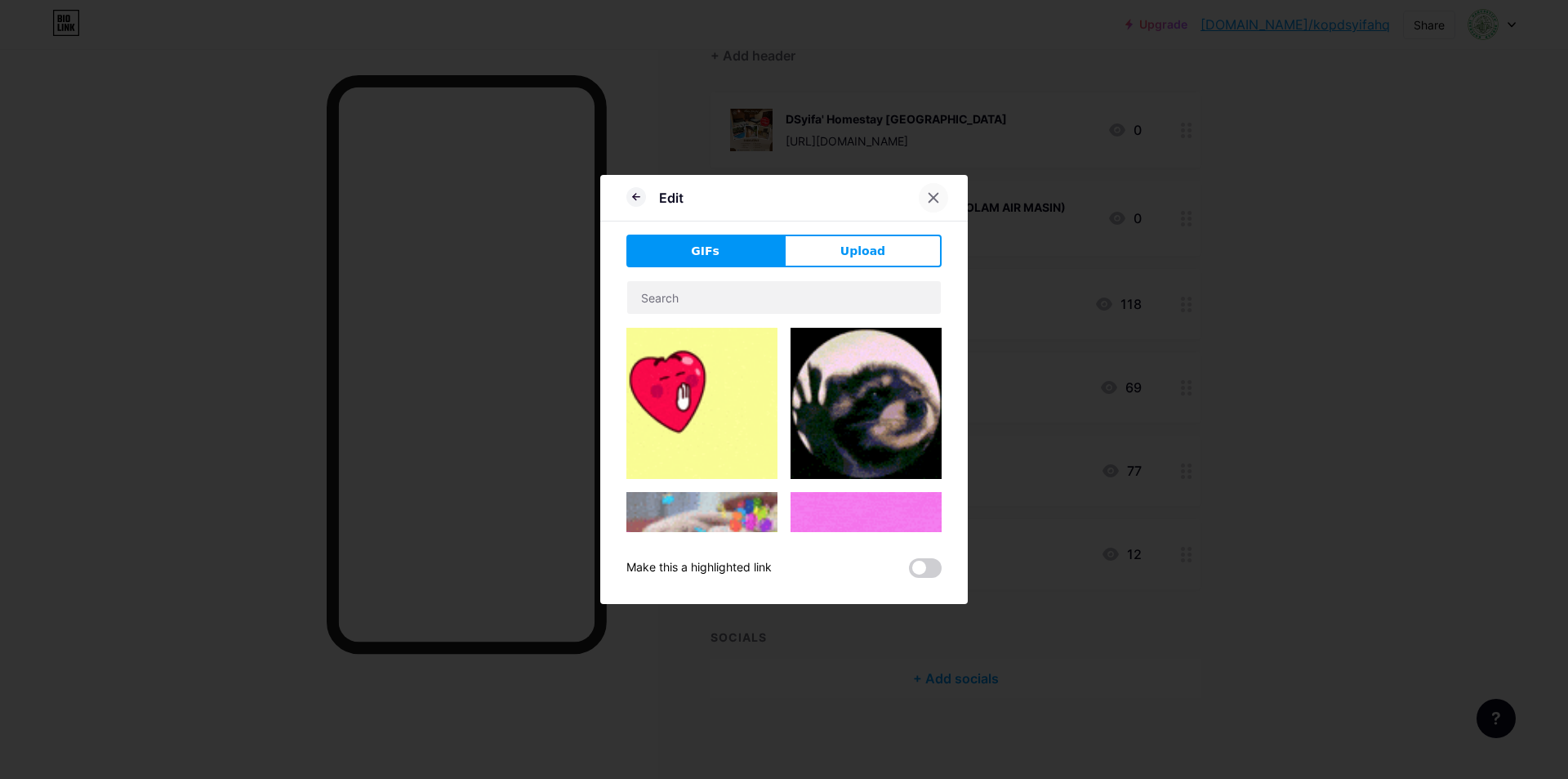
click at [935, 200] on icon at bounding box center [933, 197] width 9 height 9
